Goal: Task Accomplishment & Management: Use online tool/utility

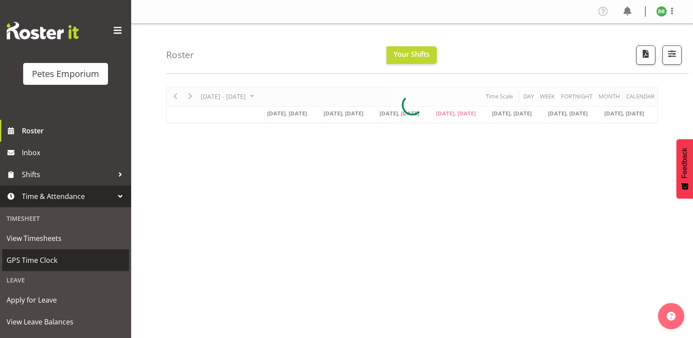
click at [65, 255] on span "GPS Time Clock" at bounding box center [66, 260] width 118 height 13
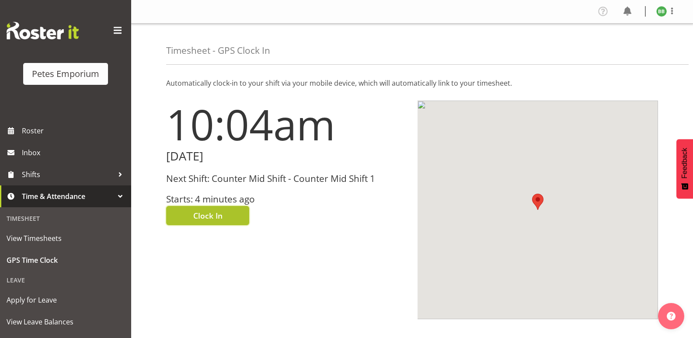
click at [213, 210] on button "Clock In" at bounding box center [207, 215] width 83 height 19
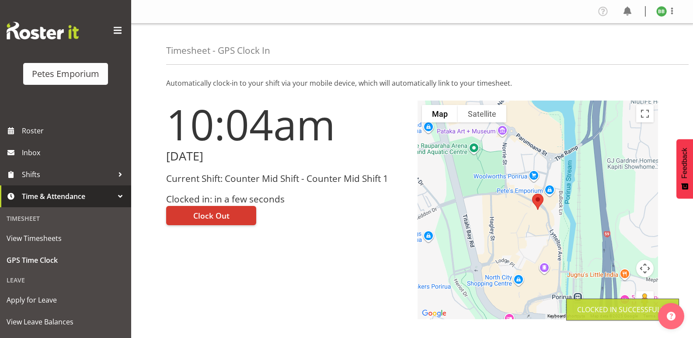
click at [662, 14] on img at bounding box center [662, 11] width 10 height 10
click at [622, 52] on link "Log Out" at bounding box center [636, 46] width 84 height 16
